Goal: Navigation & Orientation: Find specific page/section

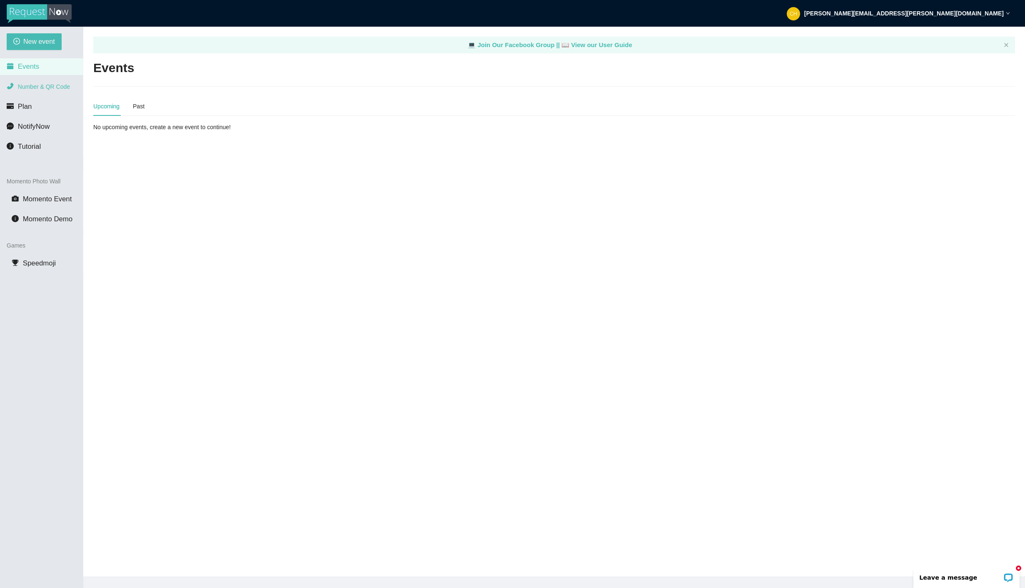
click at [47, 86] on span "Number & QR Code" at bounding box center [44, 86] width 52 height 7
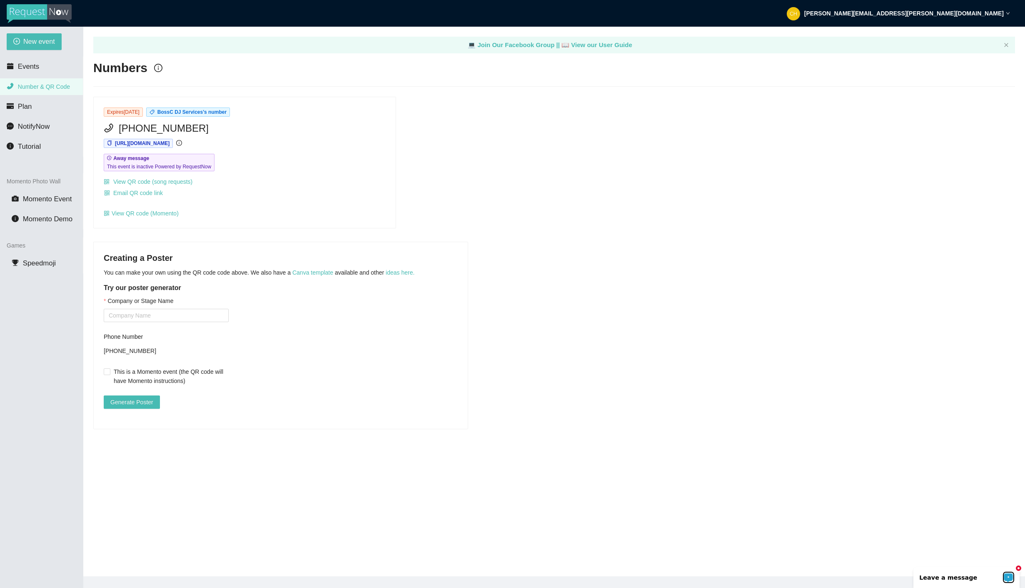
click at [1008, 574] on div "Open LiveChat chat widget" at bounding box center [1008, 577] width 10 height 10
